Goal: Navigation & Orientation: Understand site structure

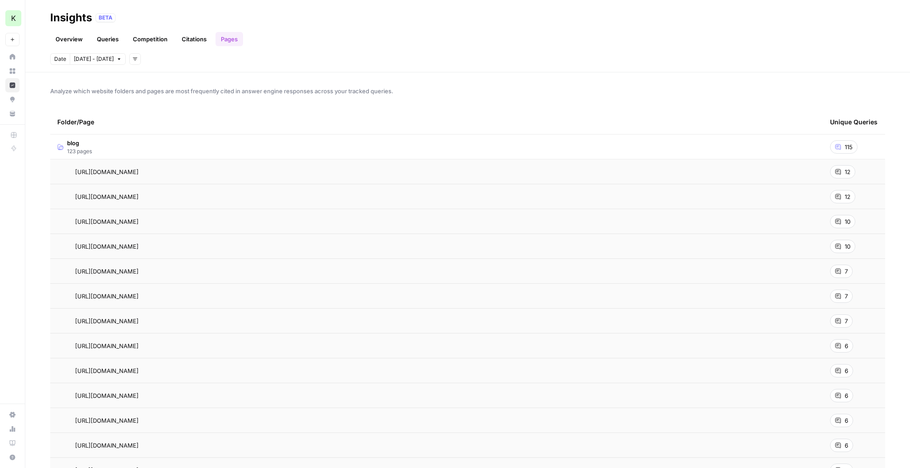
click at [851, 147] on span "115" at bounding box center [849, 147] width 8 height 9
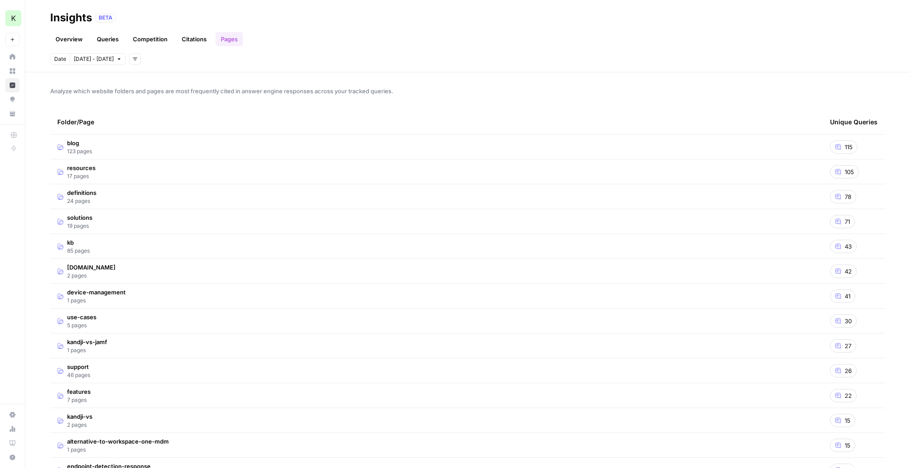
click at [843, 147] on div "115" at bounding box center [844, 146] width 28 height 13
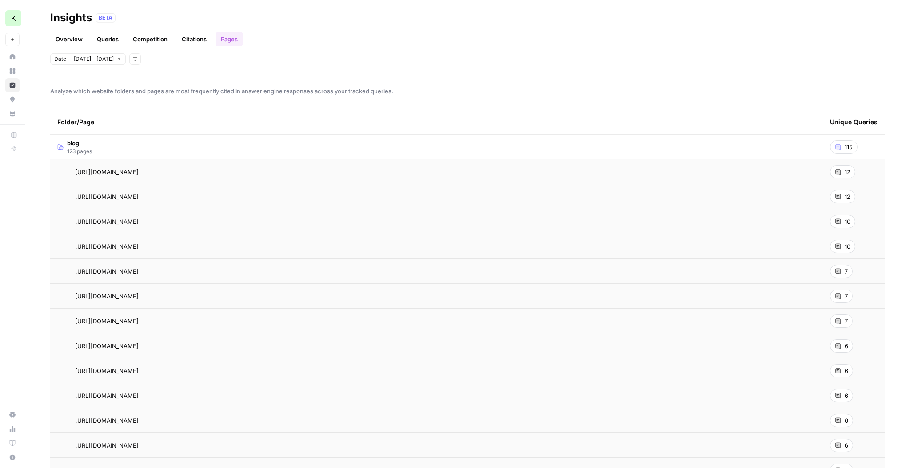
click at [838, 173] on icon at bounding box center [837, 171] width 5 height 5
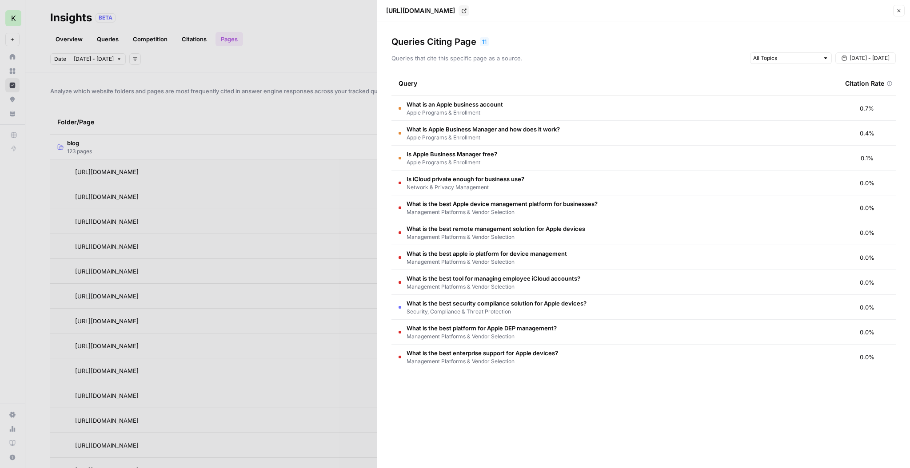
click at [896, 9] on icon "button" at bounding box center [898, 10] width 5 height 5
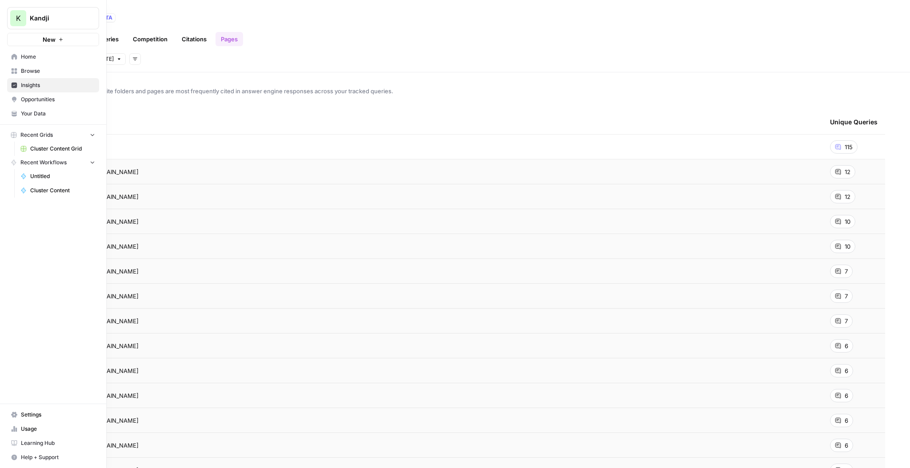
click at [66, 147] on span "Cluster Content Grid" at bounding box center [62, 149] width 65 height 8
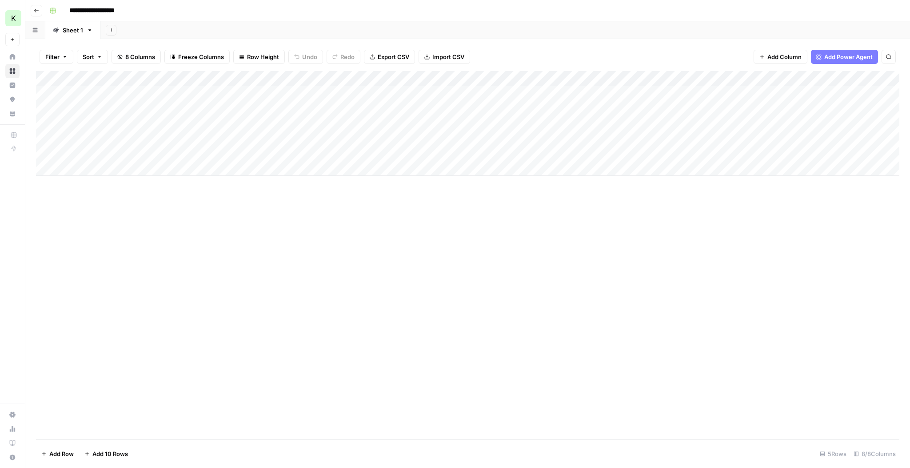
scroll to position [0, 0]
click at [829, 138] on div "Add Column" at bounding box center [467, 123] width 863 height 105
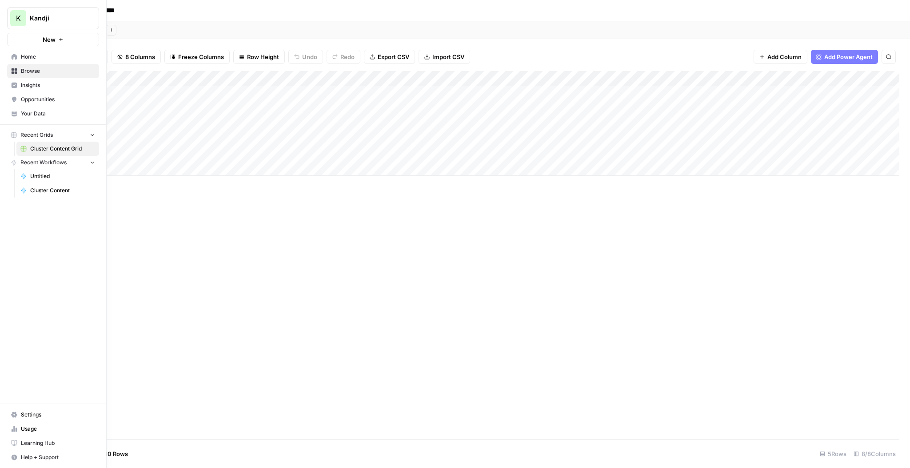
click at [31, 86] on span "Insights" at bounding box center [58, 85] width 74 height 8
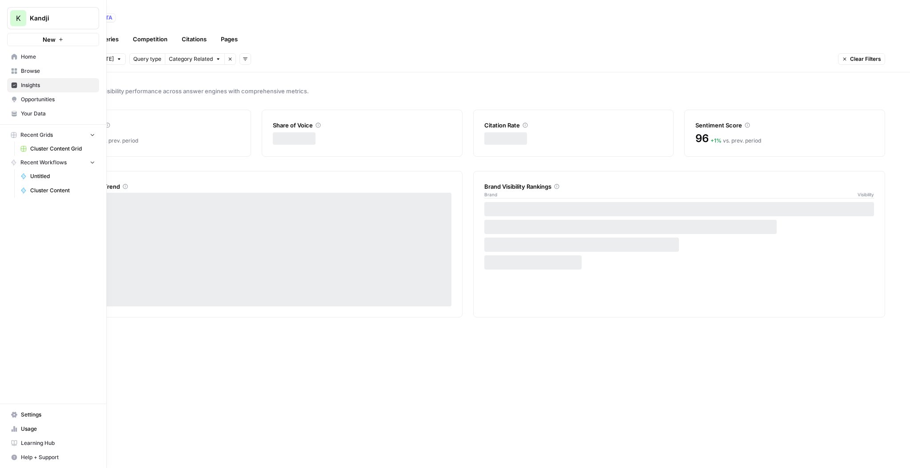
click at [39, 100] on span "Opportunities" at bounding box center [58, 100] width 74 height 8
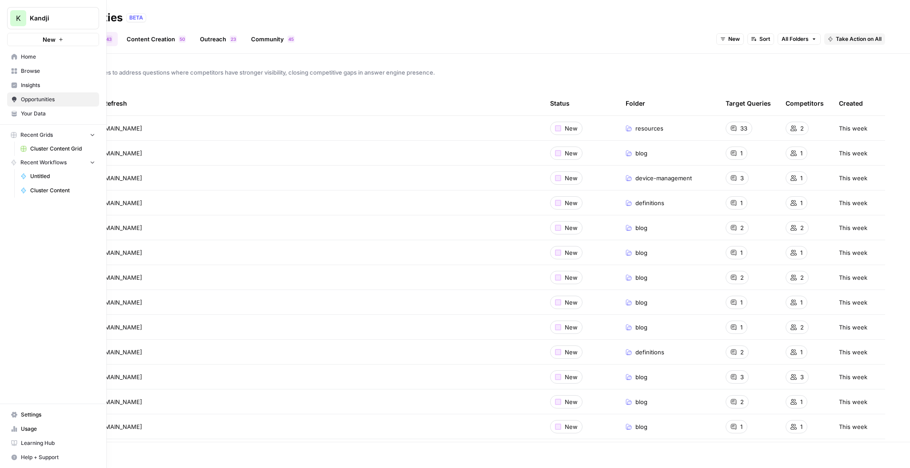
click at [44, 113] on span "Your Data" at bounding box center [58, 114] width 74 height 8
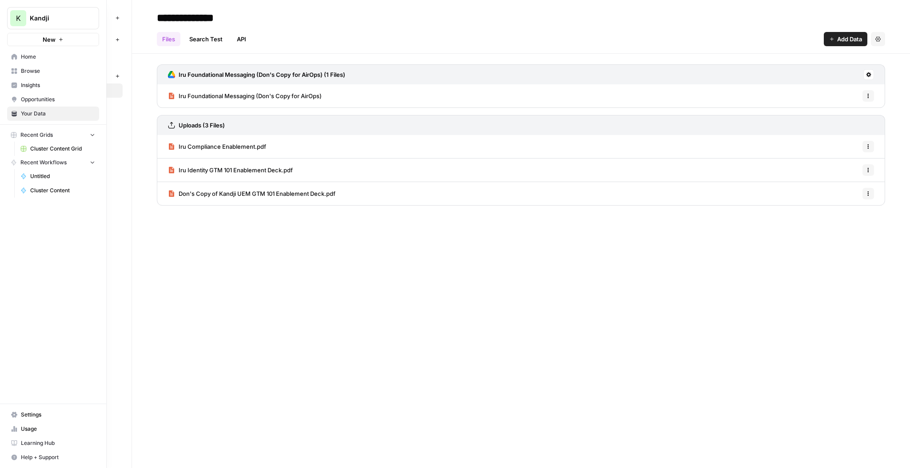
click at [34, 72] on span "Browse" at bounding box center [58, 71] width 74 height 8
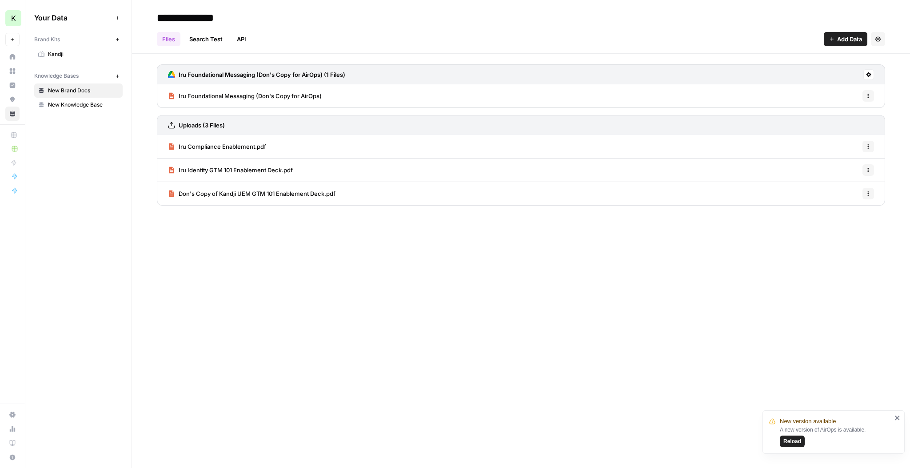
click at [790, 439] on span "Reload" at bounding box center [792, 442] width 18 height 8
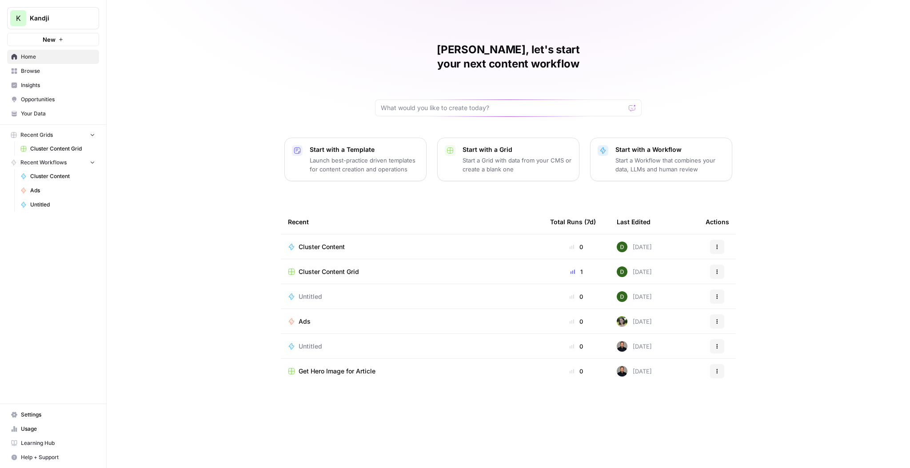
click at [42, 414] on span "Settings" at bounding box center [58, 415] width 74 height 8
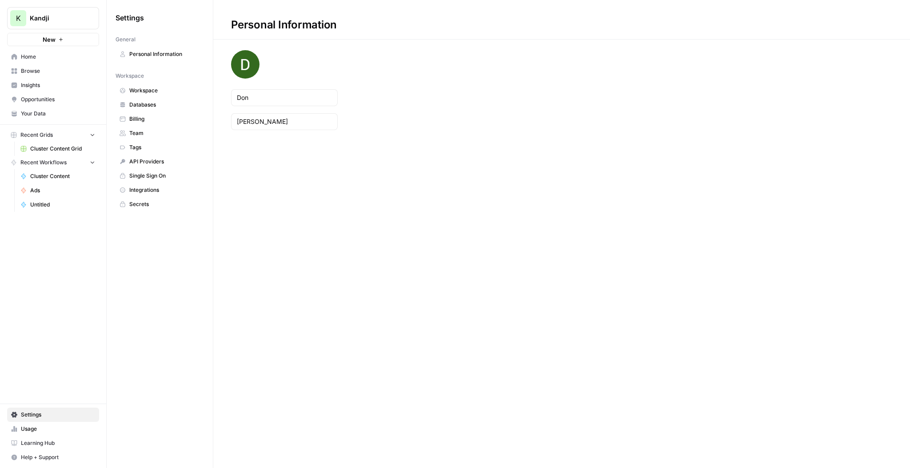
click at [143, 132] on span "Team" at bounding box center [164, 133] width 71 height 8
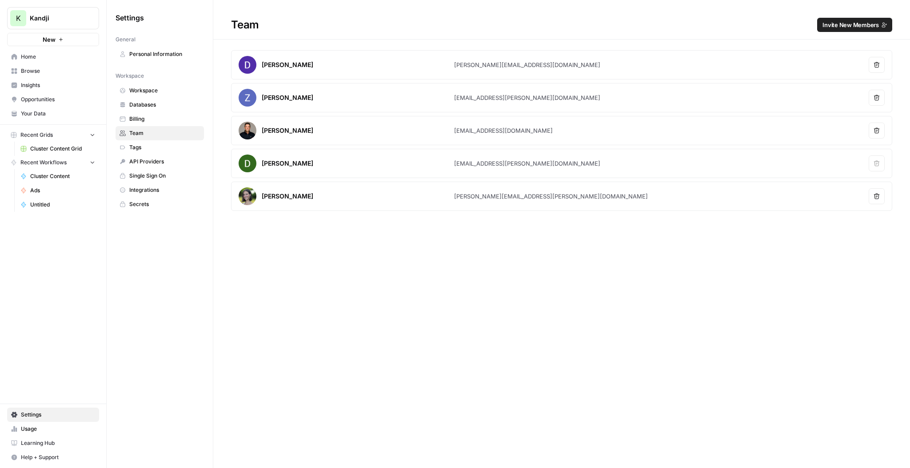
click at [41, 238] on div "K Kandji New Home Browse Insights Opportunities Your Data Recent Grids Cluster …" at bounding box center [53, 234] width 106 height 468
click at [36, 57] on span "Home" at bounding box center [58, 57] width 74 height 8
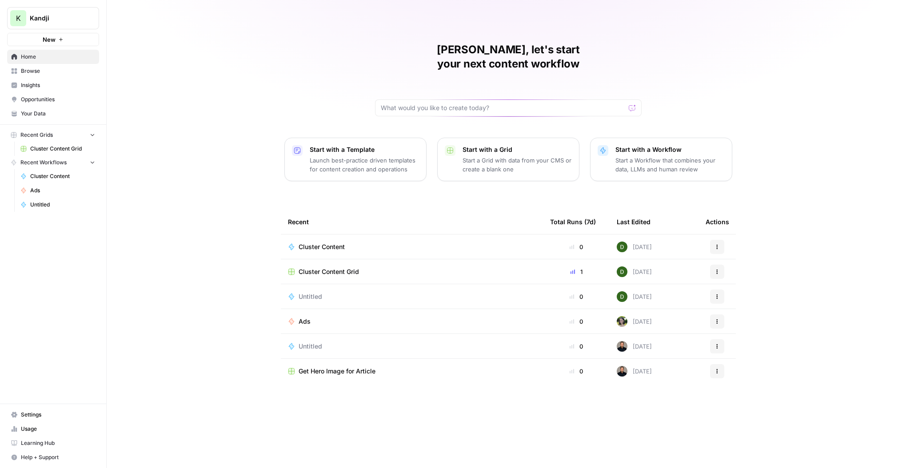
click at [624, 242] on img at bounding box center [622, 247] width 11 height 11
click at [623, 242] on img at bounding box center [622, 247] width 11 height 11
click at [38, 429] on span "Usage" at bounding box center [58, 429] width 74 height 8
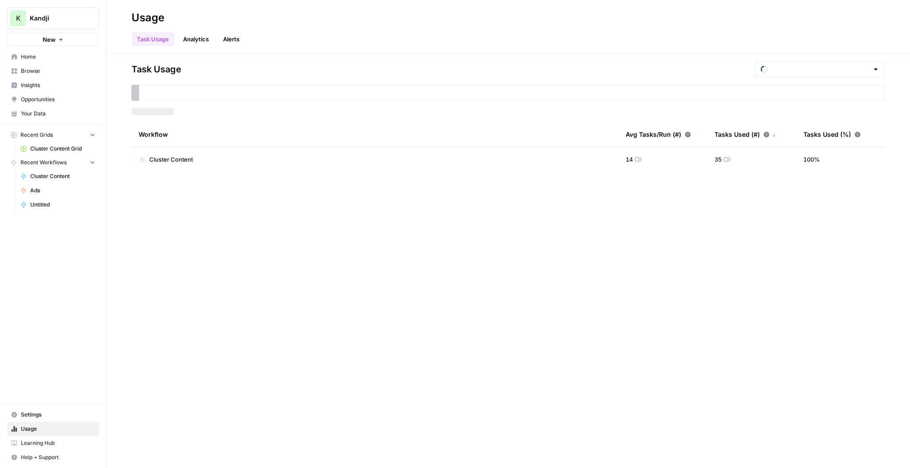
type input "October Included Tasks"
click at [236, 40] on button "Alerts" at bounding box center [231, 39] width 27 height 14
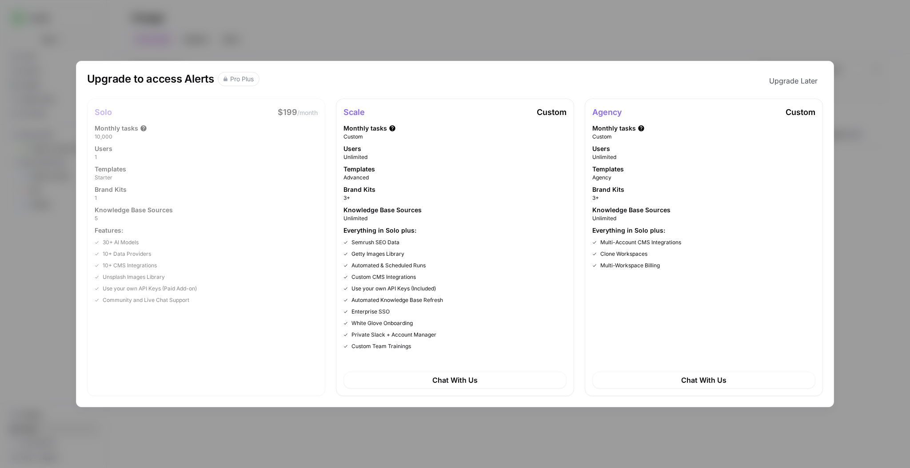
click at [869, 103] on div "Upgrade to access Alerts Pro Plus Upgrade Later Solo $199 /month Monthly tasks …" at bounding box center [455, 234] width 910 height 468
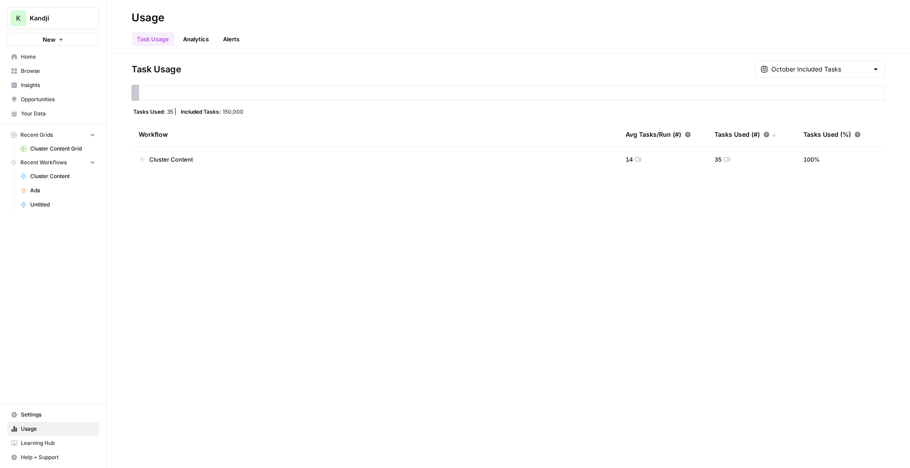
click at [241, 37] on button "Alerts" at bounding box center [231, 39] width 27 height 14
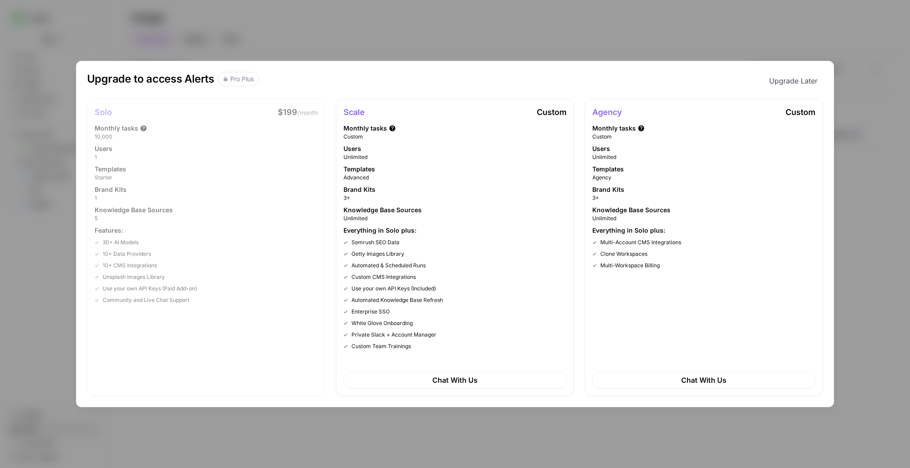
click at [852, 247] on div "Upgrade to access Alerts Pro Plus Upgrade Later Solo $199 /month Monthly tasks …" at bounding box center [455, 234] width 910 height 468
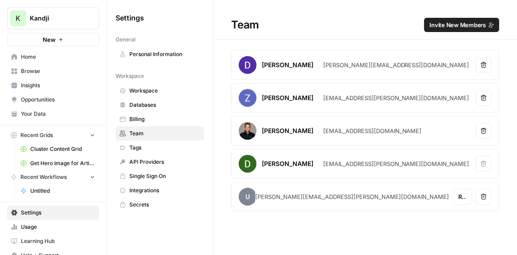
scroll to position [10, 0]
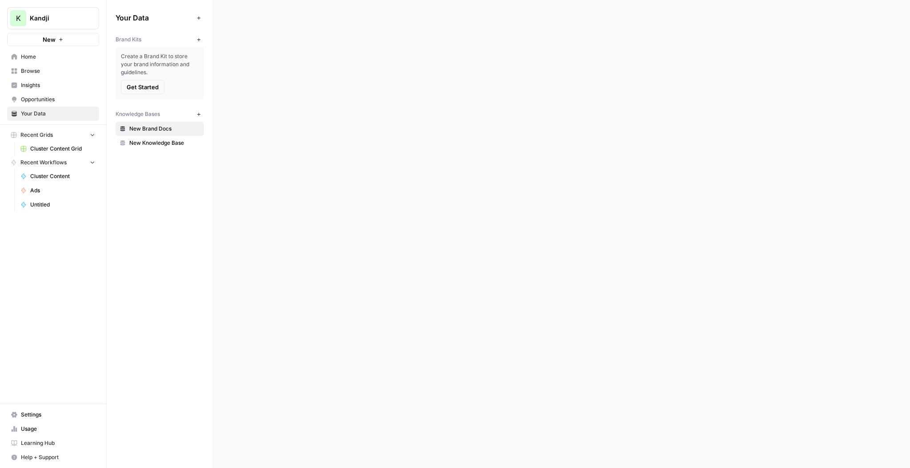
click at [40, 59] on span "Home" at bounding box center [58, 57] width 74 height 8
